Goal: Information Seeking & Learning: Find specific fact

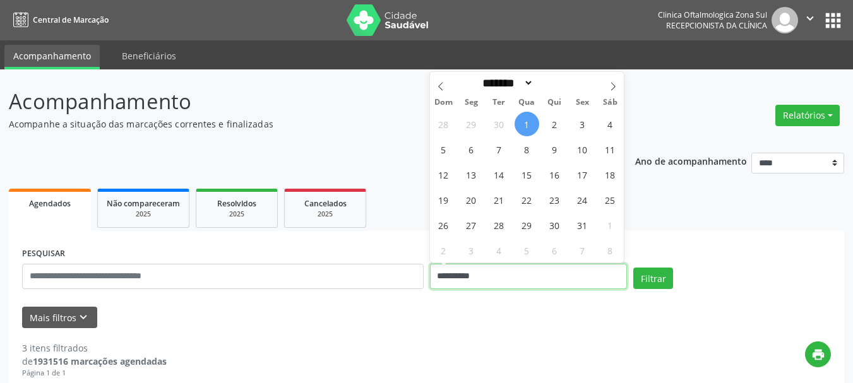
click at [500, 287] on input "**********" at bounding box center [529, 276] width 198 height 25
click at [523, 126] on span "1" at bounding box center [526, 124] width 25 height 25
type input "**********"
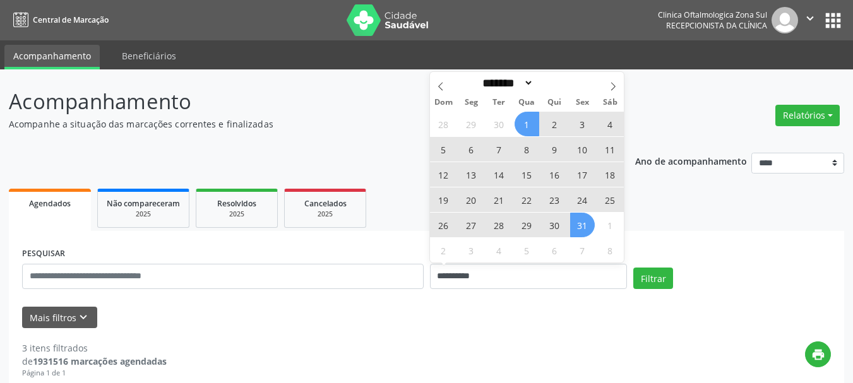
click at [589, 229] on span "31" at bounding box center [582, 225] width 25 height 25
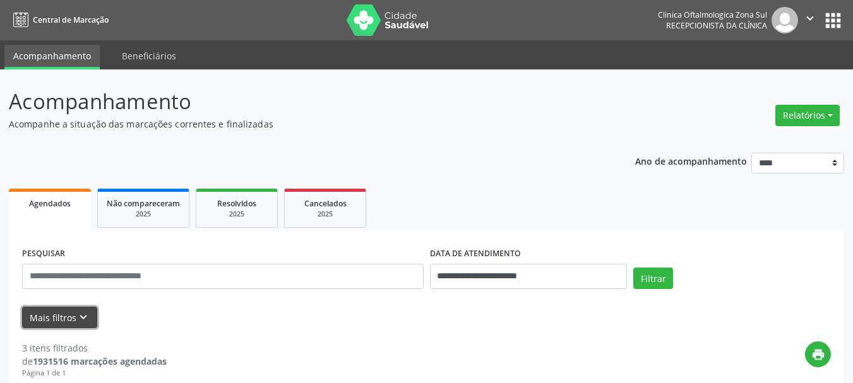
click at [61, 319] on button "Mais filtros keyboard_arrow_down" at bounding box center [59, 318] width 75 height 22
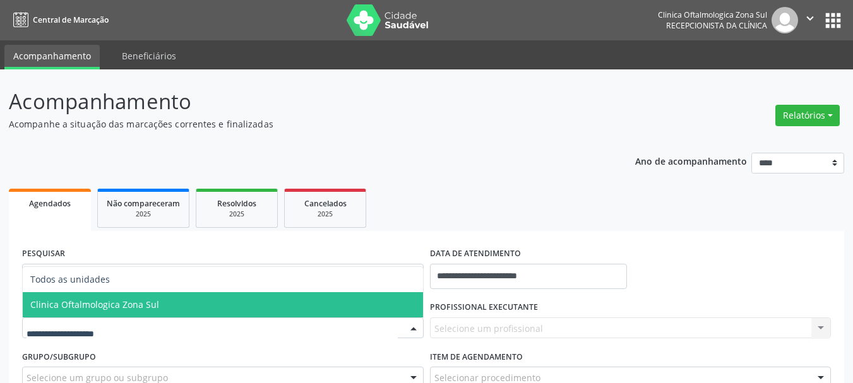
click at [126, 301] on span "Clinica Oftalmologica Zona Sul" at bounding box center [94, 305] width 129 height 12
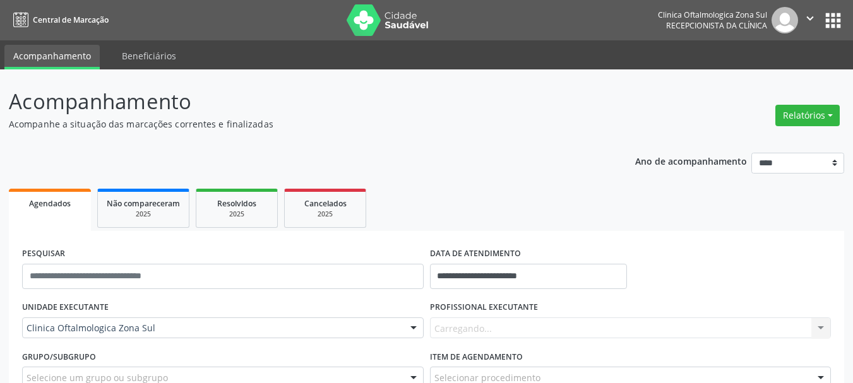
click at [444, 340] on div "PROFISSIONAL EXECUTANTE [GEOGRAPHIC_DATA]... Nenhum resultado encontrado para: …" at bounding box center [631, 322] width 408 height 49
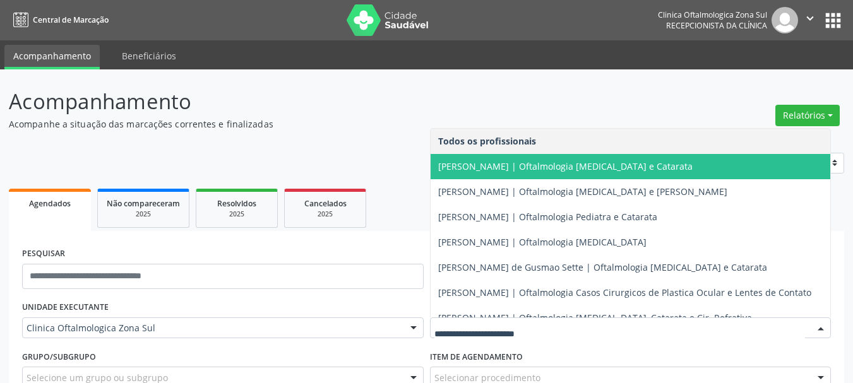
click at [484, 173] on span "[PERSON_NAME] | Oftalmologia [MEDICAL_DATA] e Catarata" at bounding box center [630, 166] width 400 height 25
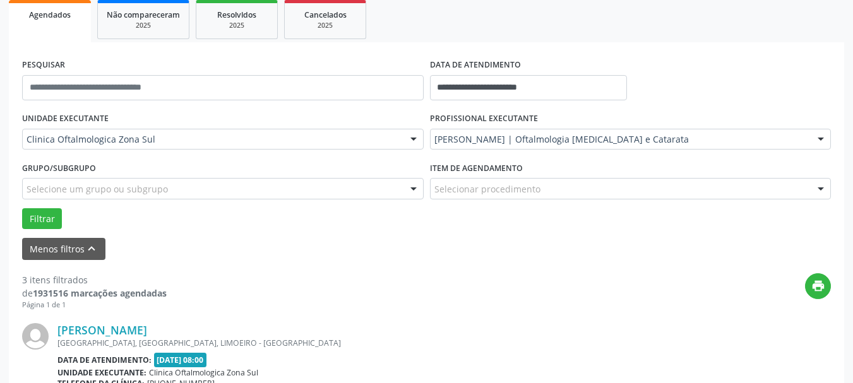
scroll to position [189, 0]
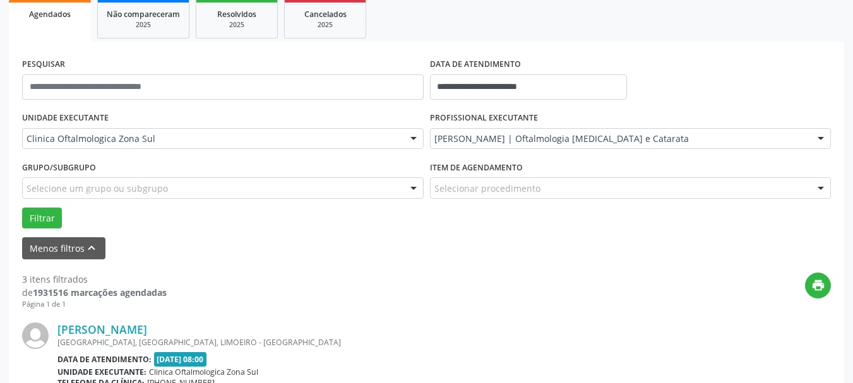
click at [59, 204] on div "Grupo/Subgrupo Selecione um grupo ou subgrupo Todos os grupos e subgrupos Nenhu…" at bounding box center [223, 182] width 408 height 49
click at [48, 213] on button "Filtrar" at bounding box center [42, 218] width 40 height 21
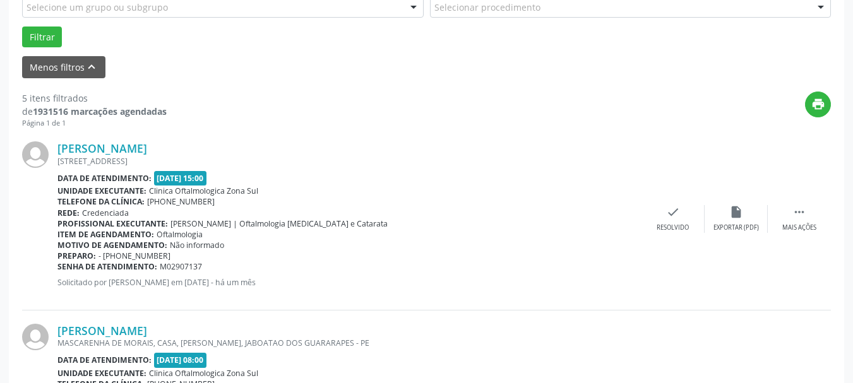
scroll to position [379, 0]
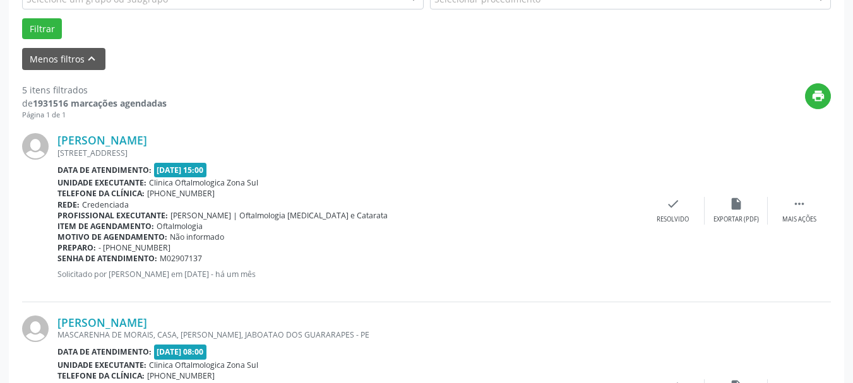
copy div "[PERSON_NAME]"
drag, startPoint x: 55, startPoint y: 136, endPoint x: 179, endPoint y: 136, distance: 124.3
click at [179, 136] on div "[PERSON_NAME] [STREET_ADDRESS] Data de atendimento: [DATE] 15:00 Unidade execut…" at bounding box center [426, 211] width 808 height 182
copy div "[PERSON_NAME] [STREET_ADDRESS] - PE Data de atendimento: [DATE] 15:00 Unidade e…"
copy div "Senha de atendimento: M02907137"
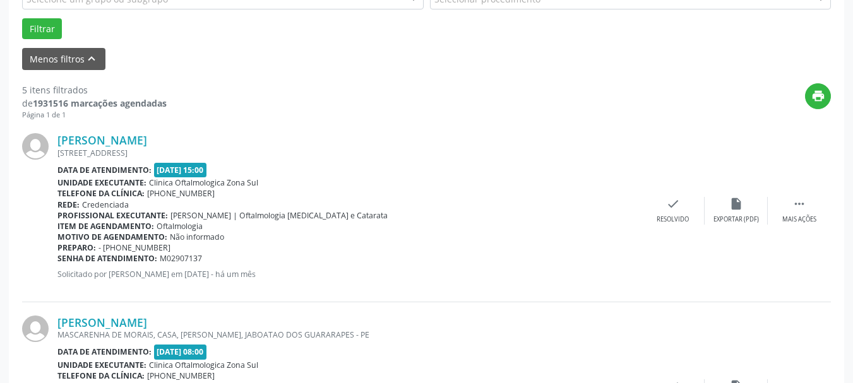
drag, startPoint x: 199, startPoint y: 259, endPoint x: 59, endPoint y: 257, distance: 140.7
click at [59, 257] on div "Senha de atendimento: M02907137" at bounding box center [349, 258] width 584 height 11
click at [117, 134] on link "[PERSON_NAME]" at bounding box center [102, 140] width 90 height 14
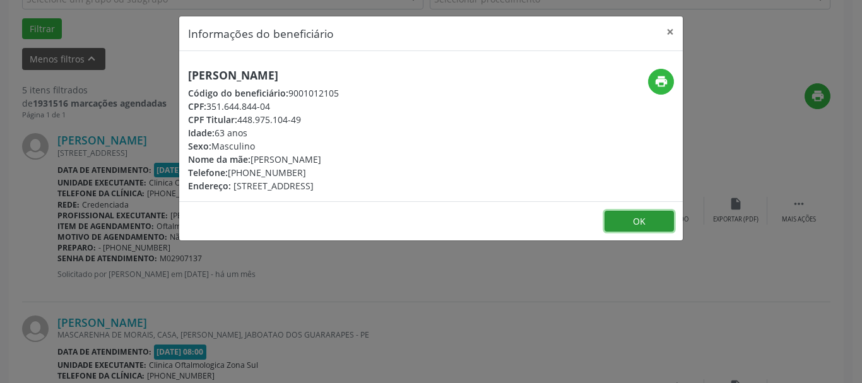
click at [646, 225] on button "OK" at bounding box center [639, 221] width 69 height 21
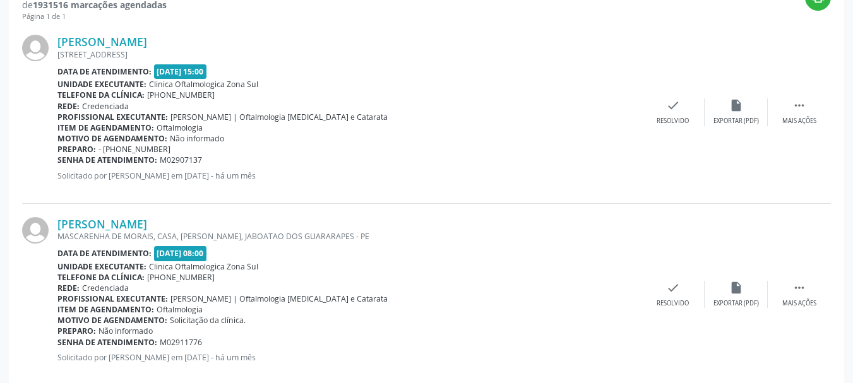
scroll to position [568, 0]
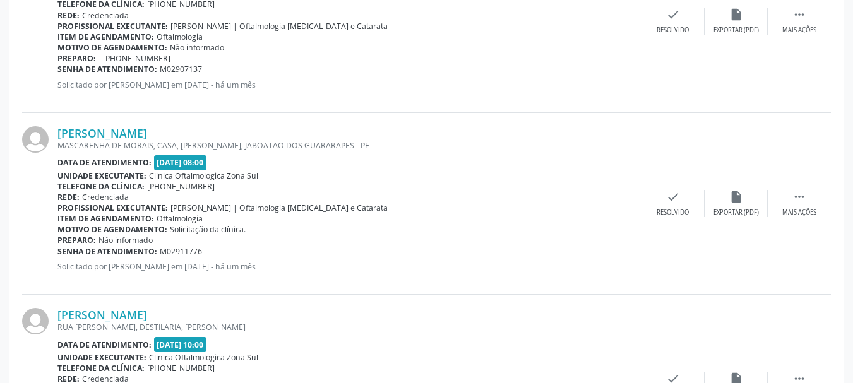
drag, startPoint x: 46, startPoint y: 124, endPoint x: 194, endPoint y: 124, distance: 147.7
click at [194, 124] on div "[PERSON_NAME] MASCARENHA DE MORAIS, CASA, [PERSON_NAME], JABOATAO DOS GUARARAPE…" at bounding box center [426, 204] width 808 height 182
click at [270, 124] on div "[PERSON_NAME] MASCARENHA DE MORAIS, CASA, [PERSON_NAME], JABOATAO DOS GUARARAPE…" at bounding box center [426, 204] width 808 height 182
copy div "[PERSON_NAME]"
drag, startPoint x: 208, startPoint y: 131, endPoint x: 45, endPoint y: 132, distance: 162.8
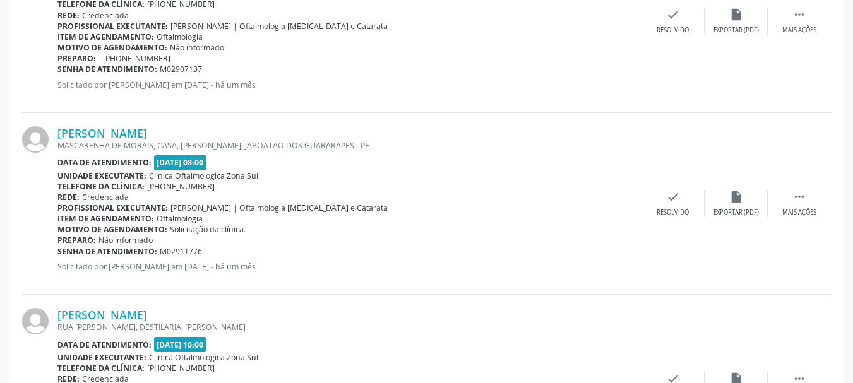
click at [45, 132] on div "[PERSON_NAME] MASCARENHA DE MORAIS, CASA, [PERSON_NAME], JABOATAO DOS GUARARAPE…" at bounding box center [426, 204] width 808 height 182
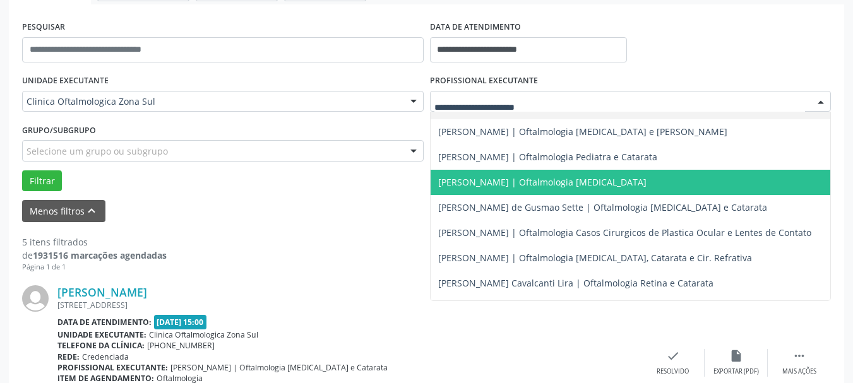
scroll to position [124, 0]
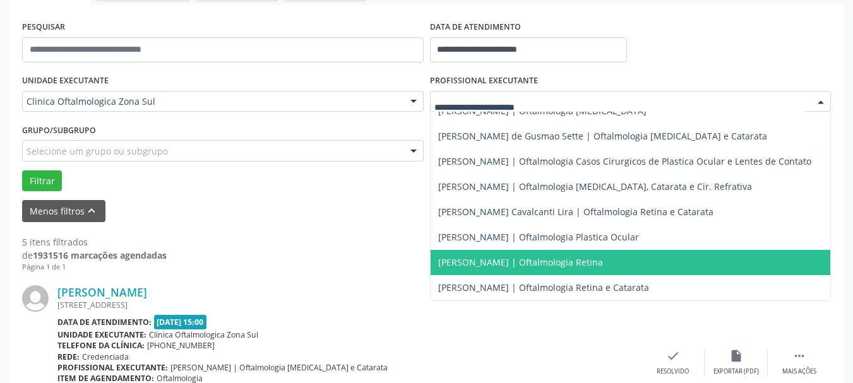
click at [514, 256] on span "[PERSON_NAME] | Oftalmologia Retina" at bounding box center [520, 262] width 165 height 12
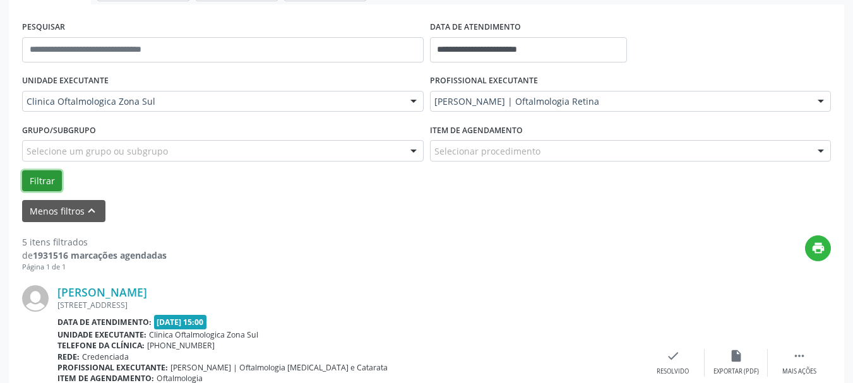
click at [41, 172] on button "Filtrar" at bounding box center [42, 180] width 40 height 21
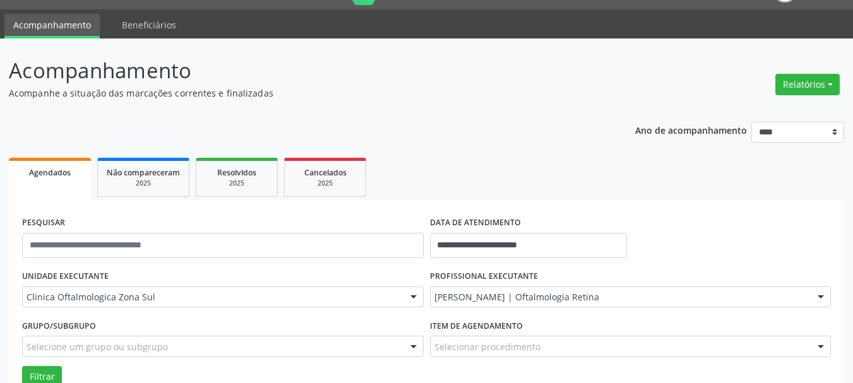
scroll to position [0, 0]
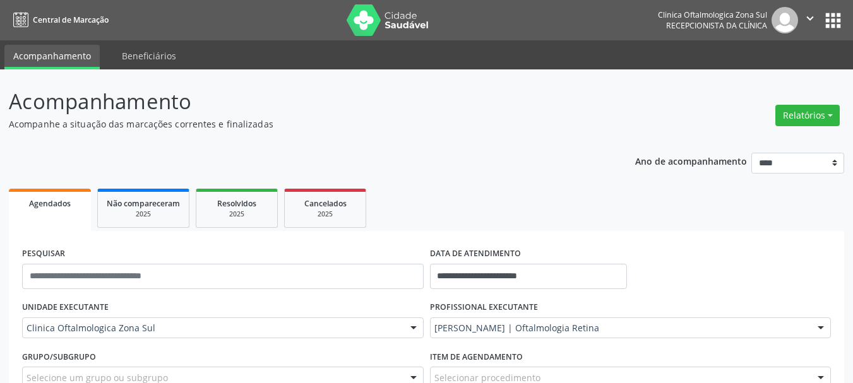
click at [793, 7] on div "Clinica Oftalmologica Zona Sul Recepcionista da clínica" at bounding box center [728, 20] width 140 height 27
click at [808, 24] on icon "" at bounding box center [810, 18] width 14 height 14
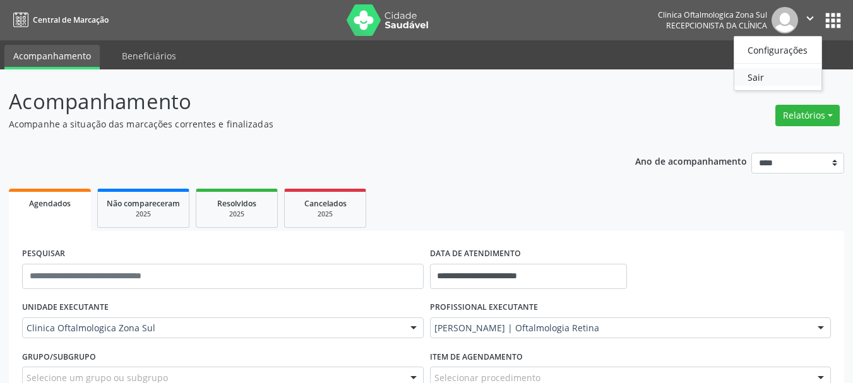
click at [758, 76] on link "Sair" at bounding box center [777, 77] width 87 height 18
